Goal: Information Seeking & Learning: Learn about a topic

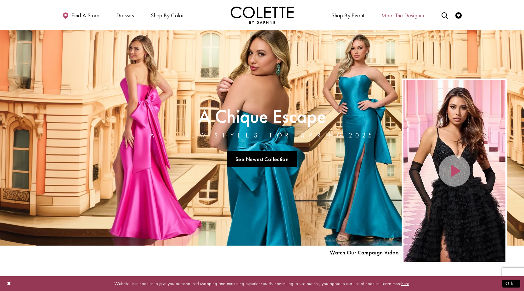
click at [406, 14] on span "Meet the designer" at bounding box center [403, 15] width 43 height 6
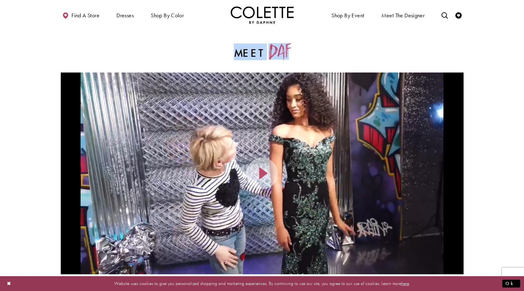
drag, startPoint x: 239, startPoint y: 51, endPoint x: 291, endPoint y: 54, distance: 51.7
click at [291, 54] on h2 "Meet Daf" at bounding box center [263, 51] width 268 height 16
copy h2 "Meet Daf"
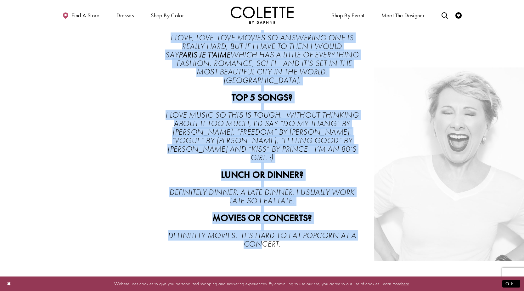
scroll to position [1291, 0]
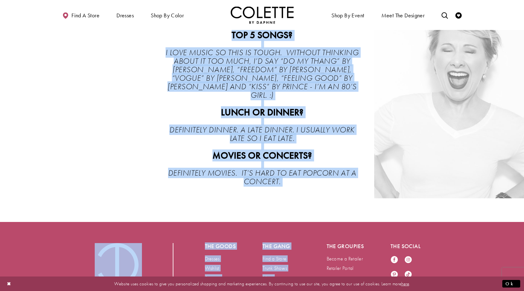
drag, startPoint x: 174, startPoint y: 178, endPoint x: 309, endPoint y: 218, distance: 140.0
click at [296, 195] on div "ALL-TIME FAVORITE MOVIE? I LOVE, LOVE, LOVE MOVIES SO ANSWERING ONE IS REALLY H…" at bounding box center [262, 75] width 524 height 245
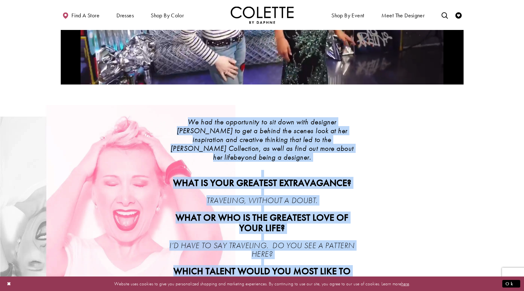
scroll to position [189, 0]
drag, startPoint x: 291, startPoint y: 184, endPoint x: 236, endPoint y: 96, distance: 104.3
copy div "**********"
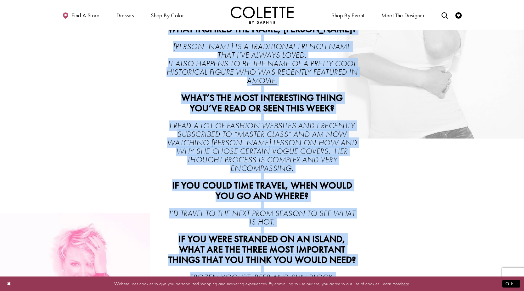
scroll to position [1353, 0]
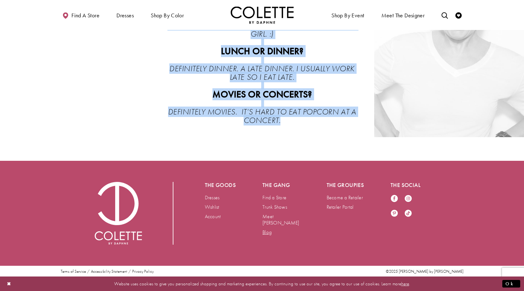
click at [265, 229] on link "Blog" at bounding box center [267, 232] width 9 height 7
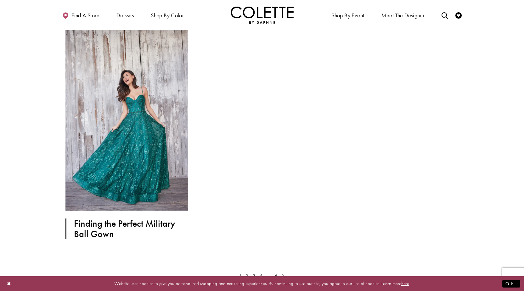
scroll to position [976, 0]
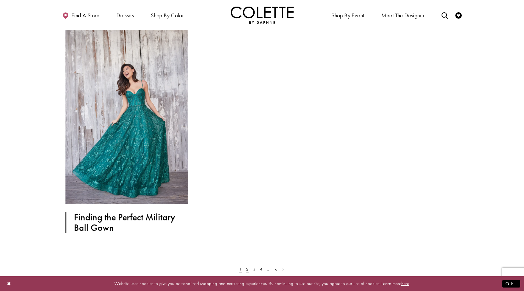
click at [247, 268] on link "2" at bounding box center [247, 269] width 3 height 6
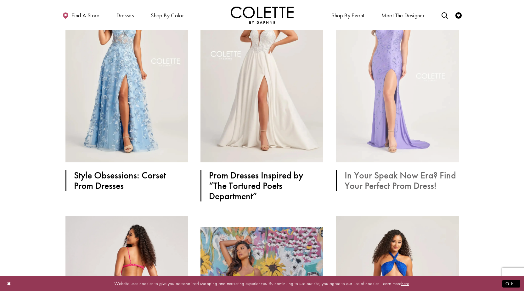
scroll to position [567, 0]
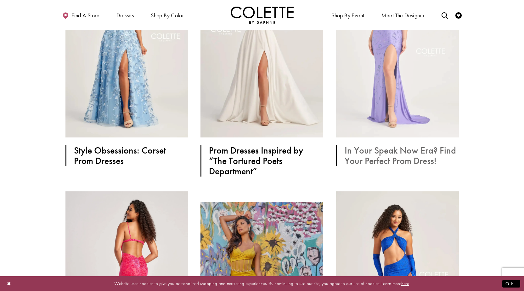
click at [402, 147] on h2 "In Your Speak Now Era? Find Your Perfect Prom Dress!" at bounding box center [401, 155] width 113 height 21
